Goal: Register for event/course

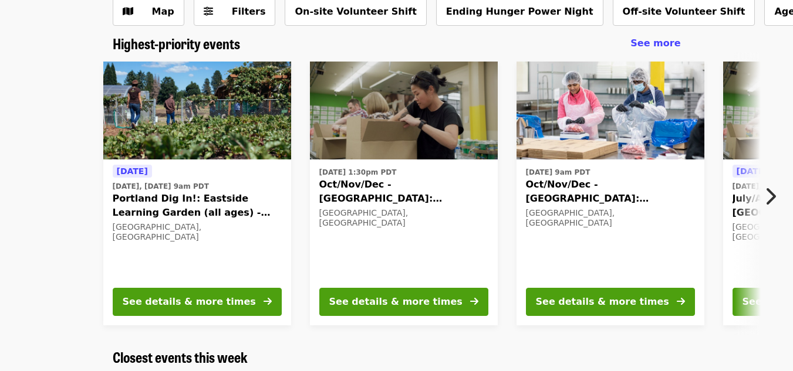
scroll to position [59, 0]
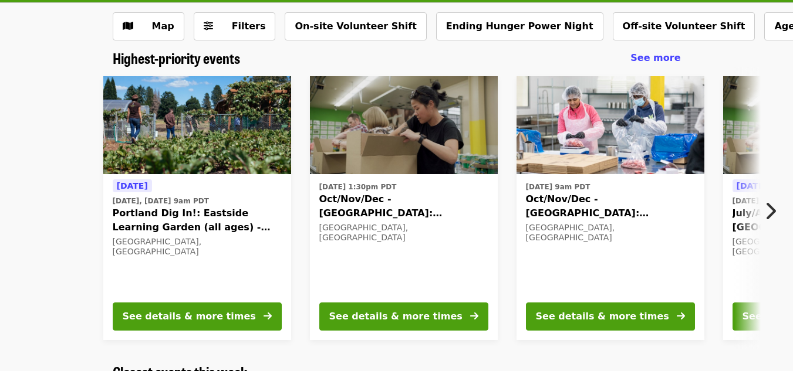
click at [764, 207] on icon "chevron-right icon" at bounding box center [770, 211] width 12 height 22
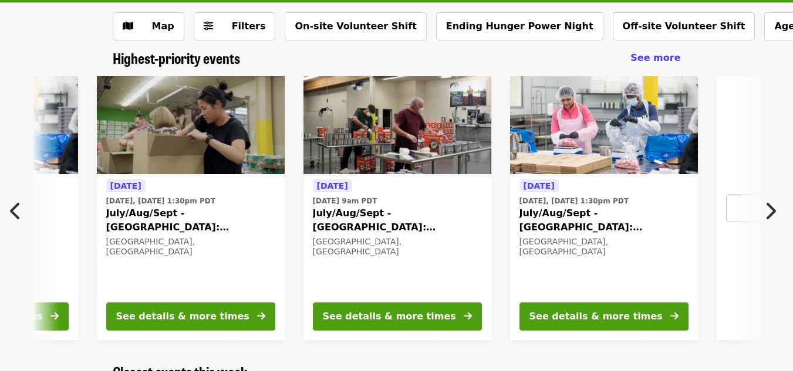
scroll to position [0, 631]
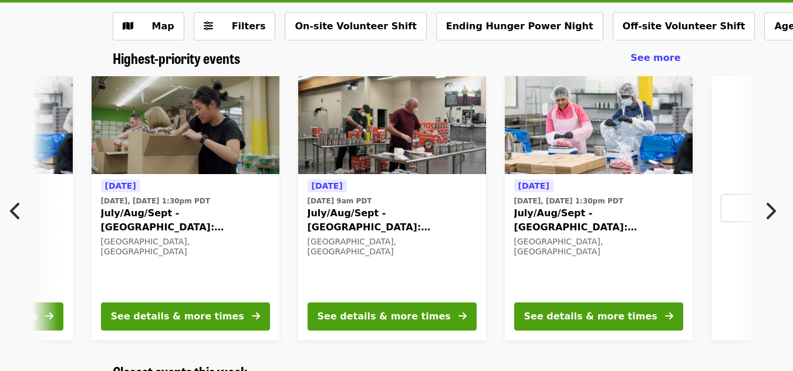
click at [12, 209] on icon "chevron-left icon" at bounding box center [16, 211] width 12 height 22
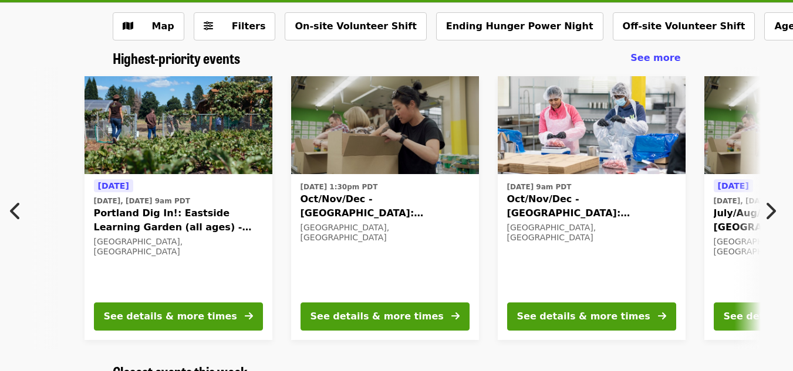
scroll to position [0, 12]
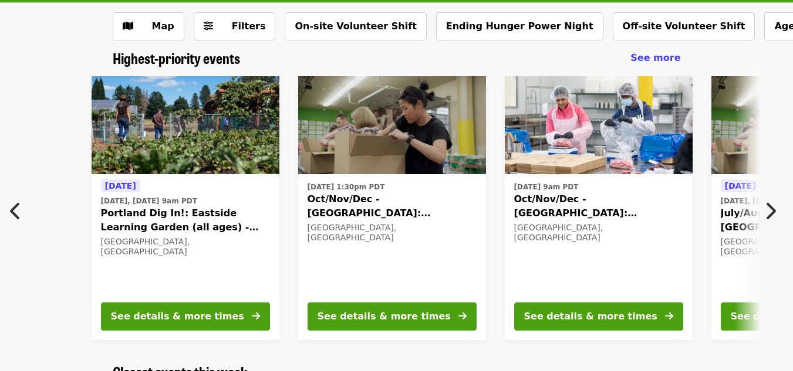
click at [774, 214] on icon "chevron-right icon" at bounding box center [770, 211] width 12 height 22
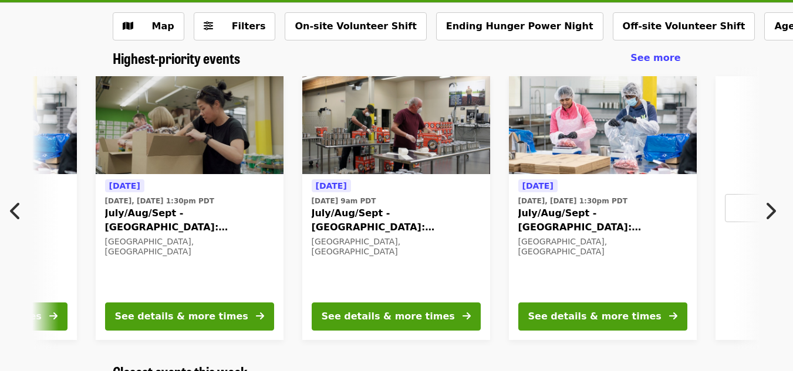
scroll to position [0, 631]
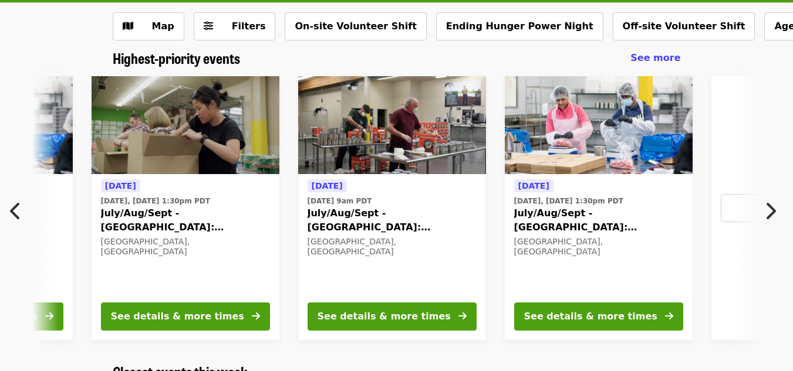
click at [774, 214] on icon "chevron-right icon" at bounding box center [770, 211] width 12 height 22
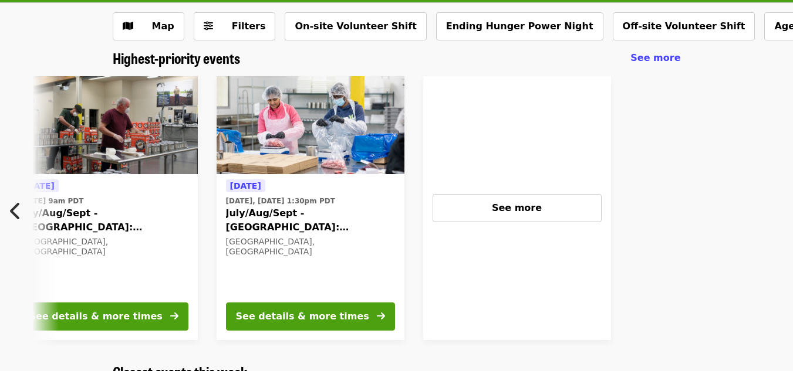
scroll to position [0, 929]
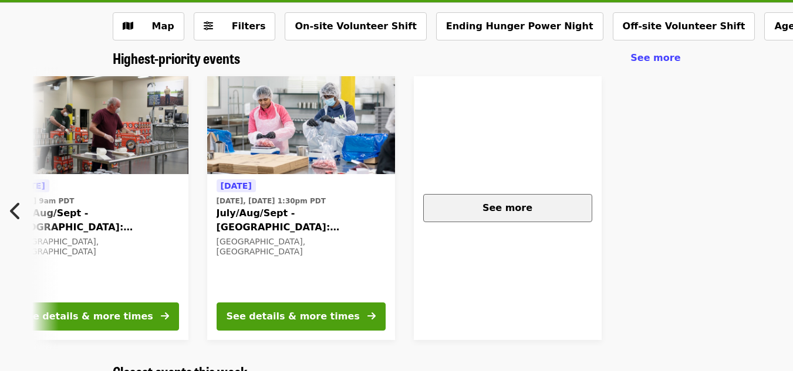
click at [496, 205] on span "See more" at bounding box center [507, 207] width 50 height 11
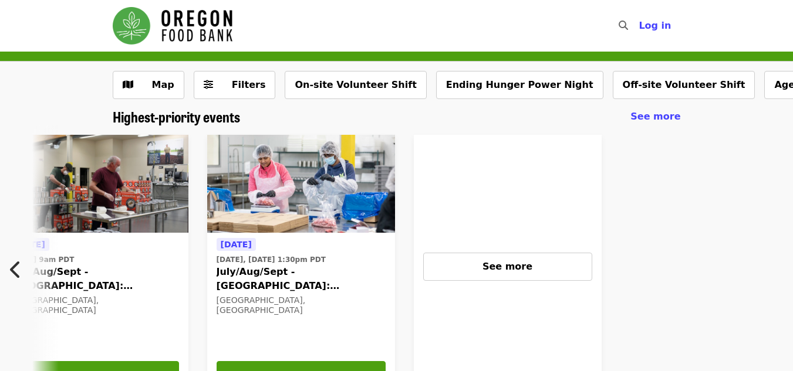
scroll to position [15, 0]
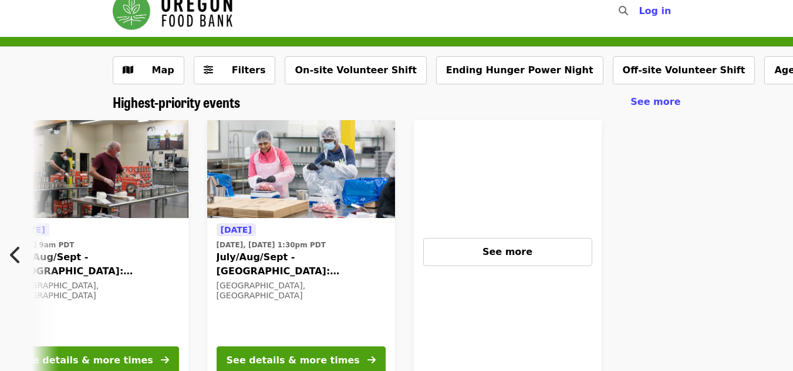
click at [10, 255] on icon "chevron-left icon" at bounding box center [16, 255] width 12 height 22
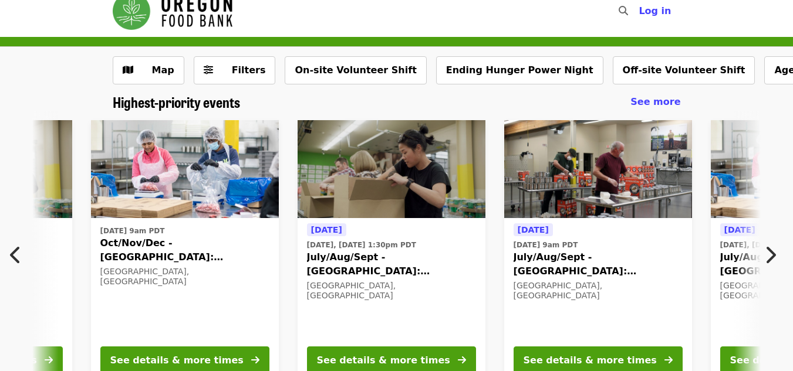
scroll to position [0, 425]
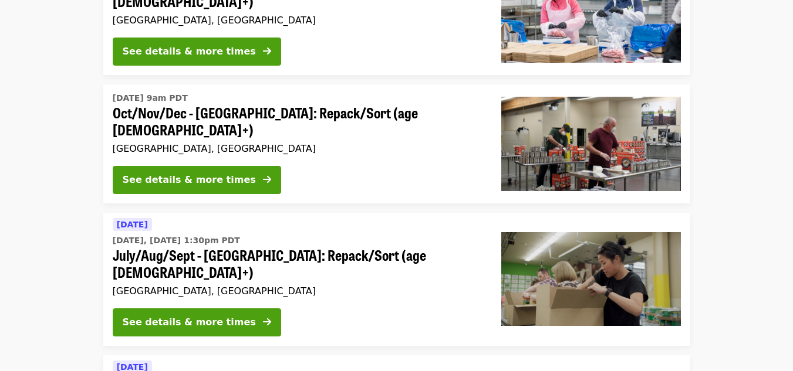
scroll to position [454, 0]
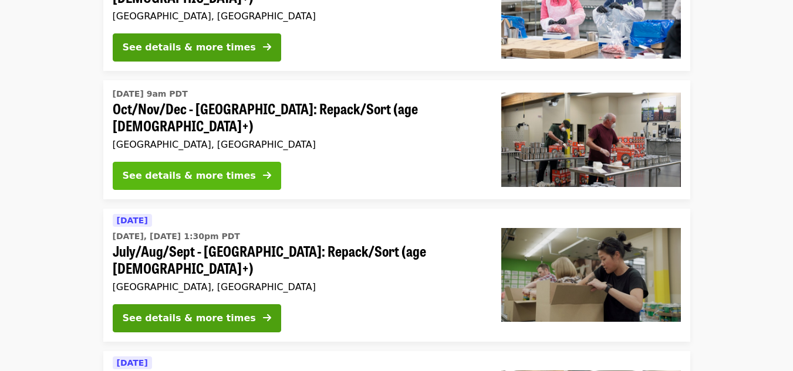
click at [211, 169] on div "See details & more times" at bounding box center [189, 176] width 133 height 14
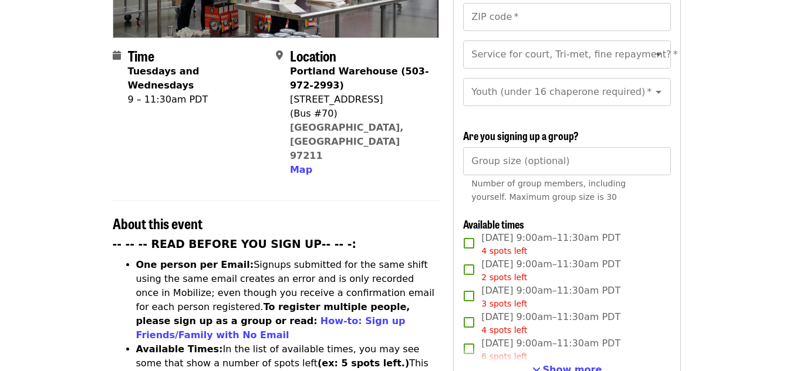
scroll to position [283, 0]
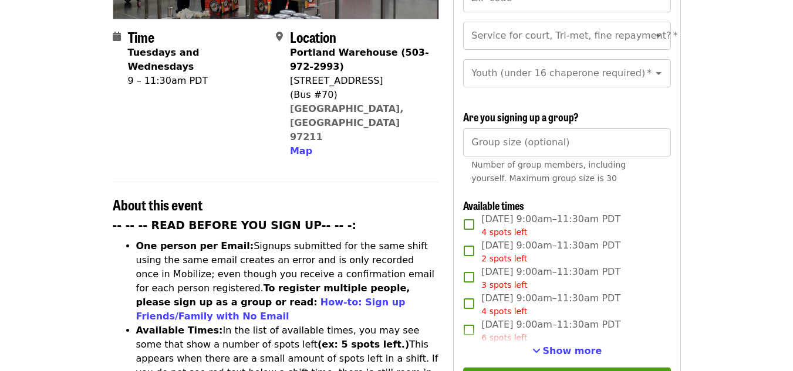
click at [551, 341] on div "6 spots left" at bounding box center [550, 338] width 139 height 12
click at [552, 353] on span "Show more" at bounding box center [572, 351] width 59 height 11
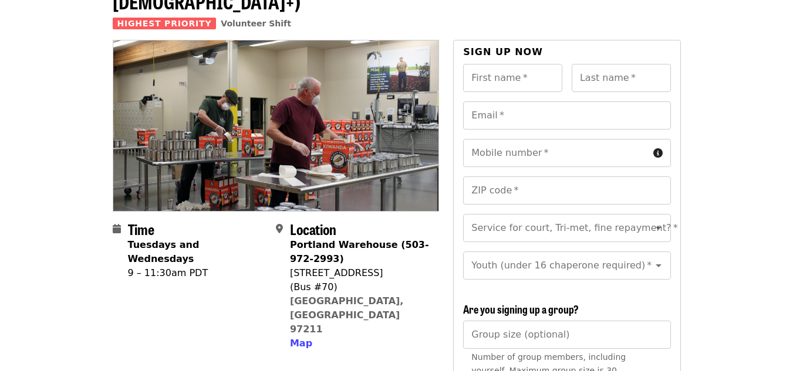
scroll to position [0, 0]
